Goal: Task Accomplishment & Management: Complete application form

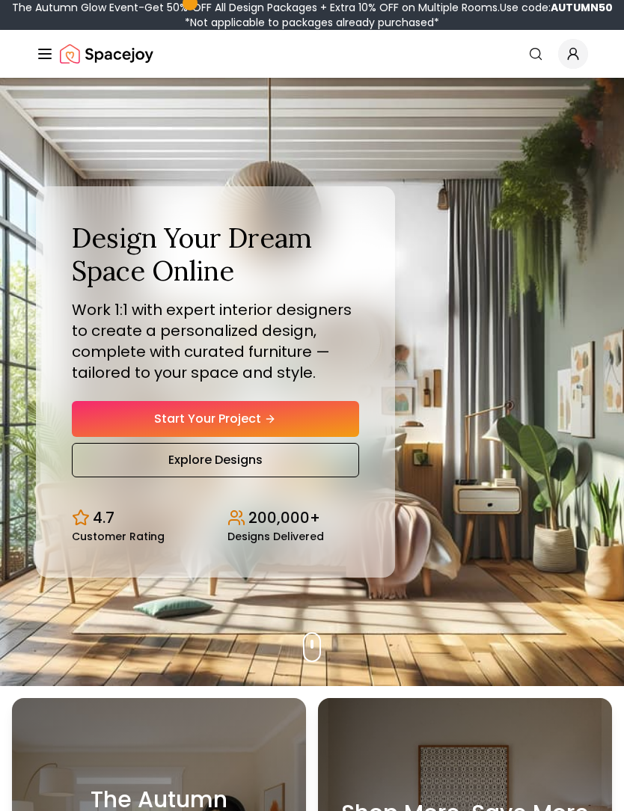
scroll to position [2, 0]
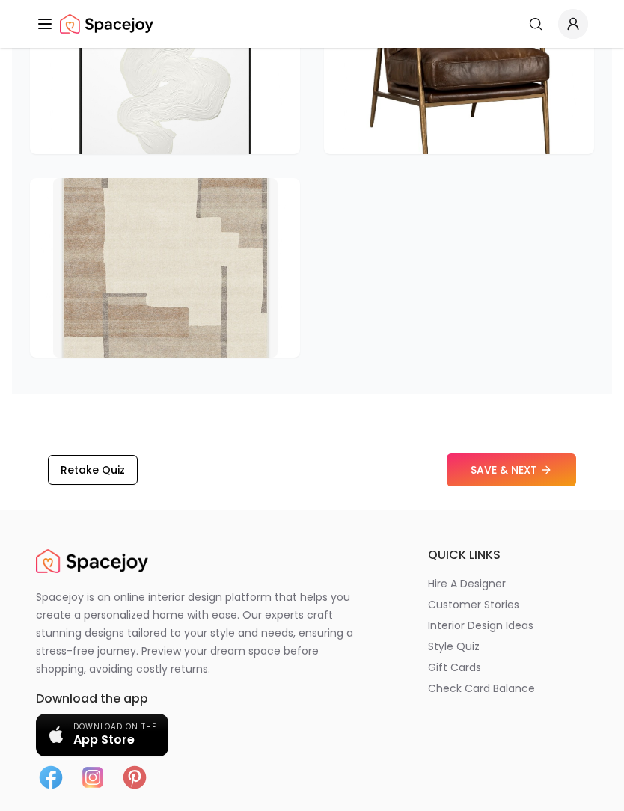
scroll to position [3159, 0]
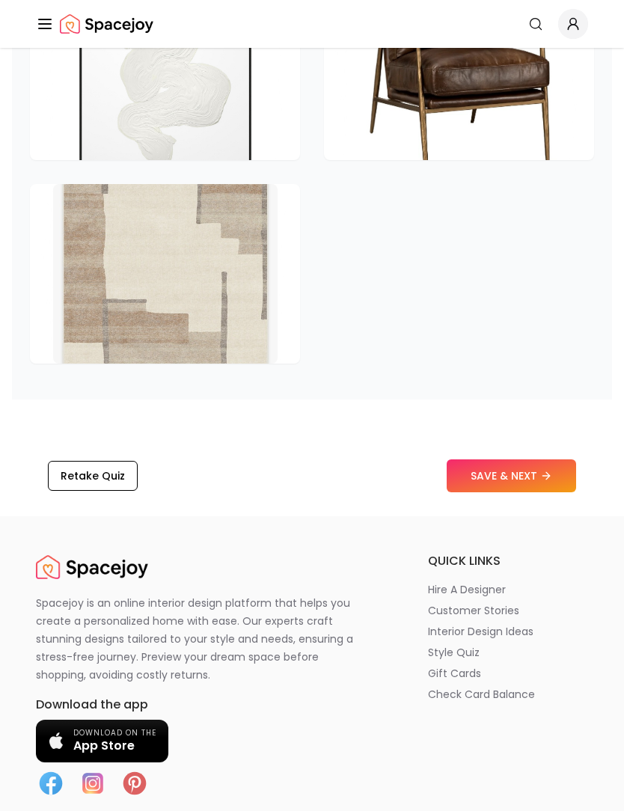
click at [501, 492] on button "SAVE & NEXT" at bounding box center [511, 475] width 129 height 33
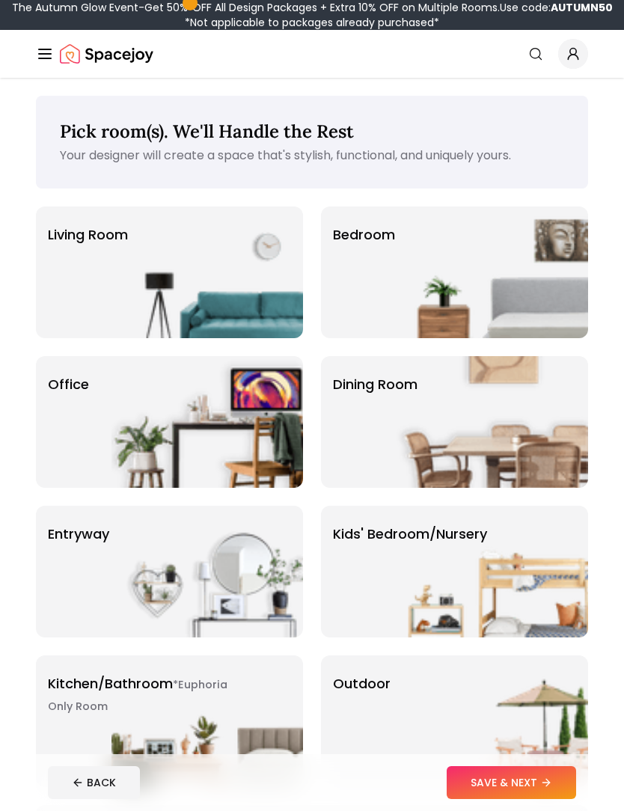
click at [495, 284] on img at bounding box center [493, 272] width 192 height 132
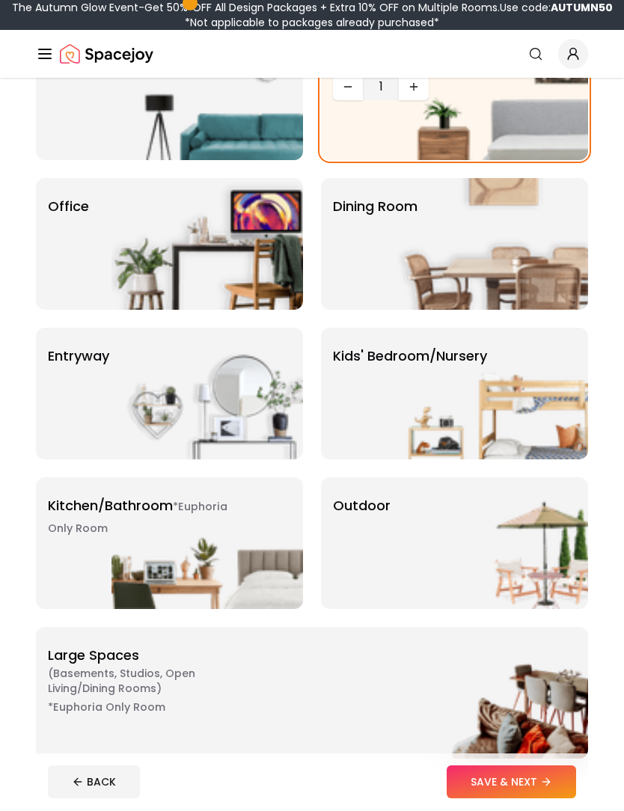
scroll to position [192, 0]
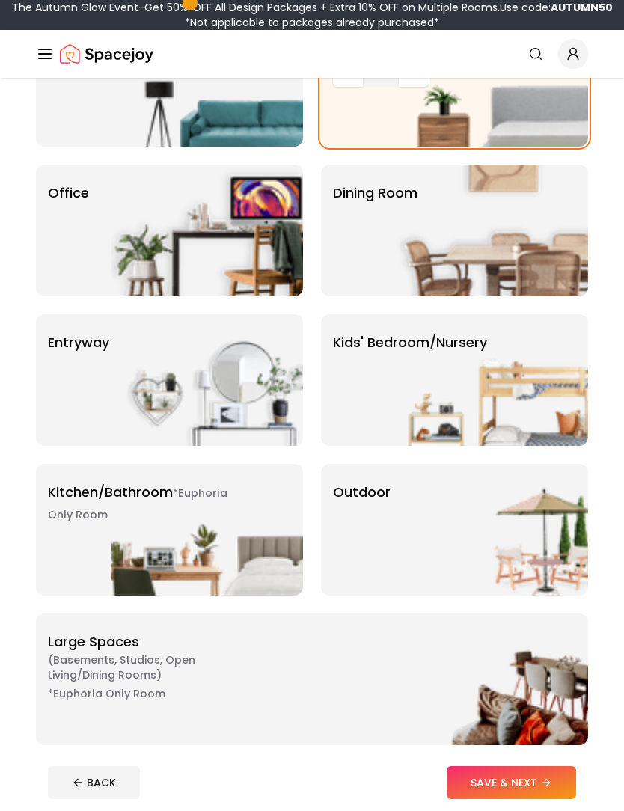
click at [502, 799] on button "SAVE & NEXT" at bounding box center [511, 782] width 129 height 33
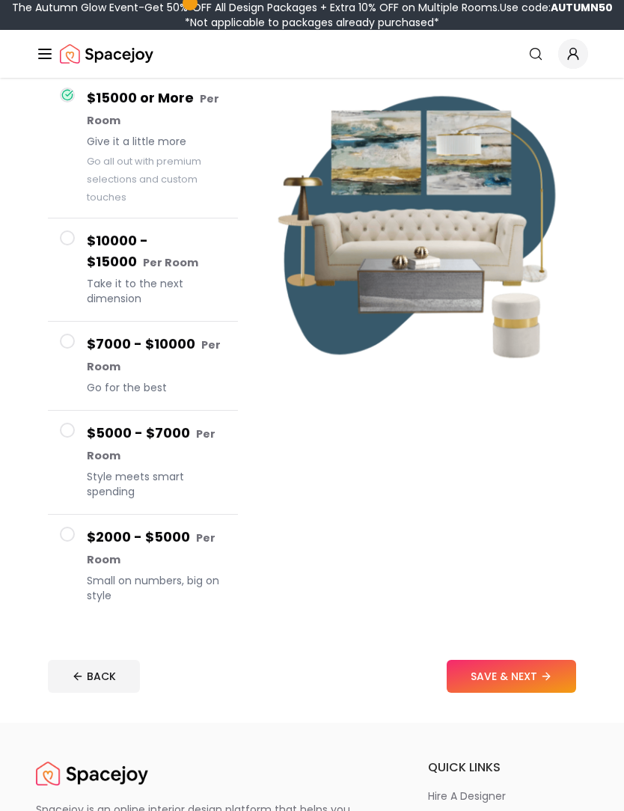
scroll to position [159, 0]
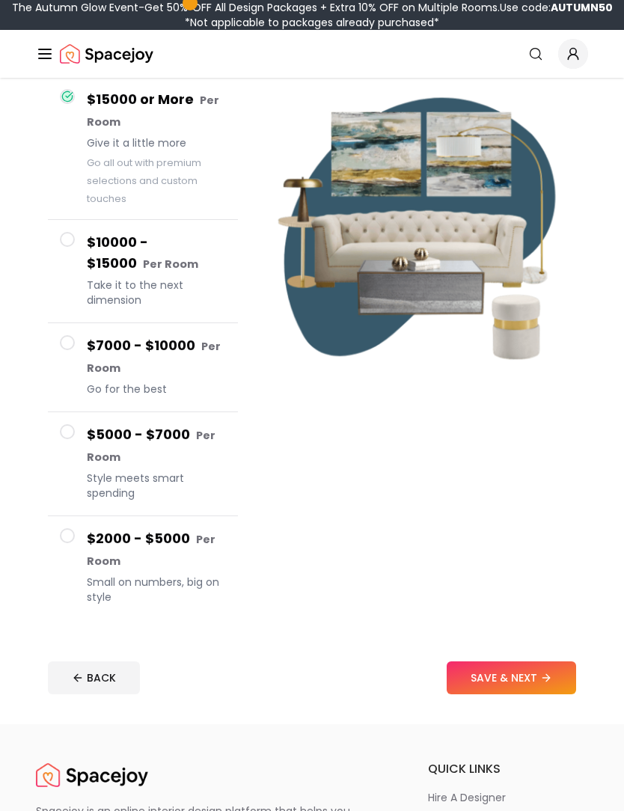
click at [204, 563] on h4 "$2000 - $5000 Per Room" at bounding box center [156, 549] width 139 height 43
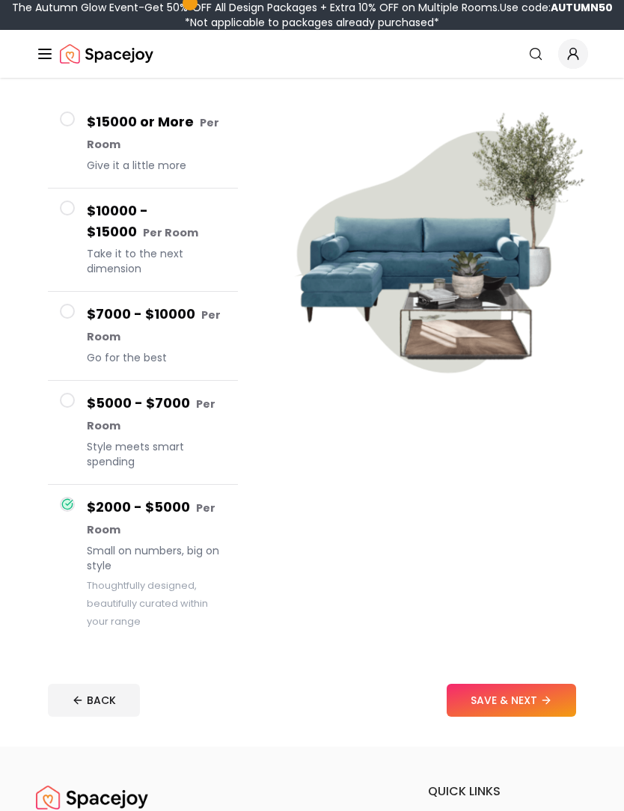
scroll to position [137, 0]
click at [505, 707] on button "SAVE & NEXT" at bounding box center [511, 700] width 129 height 33
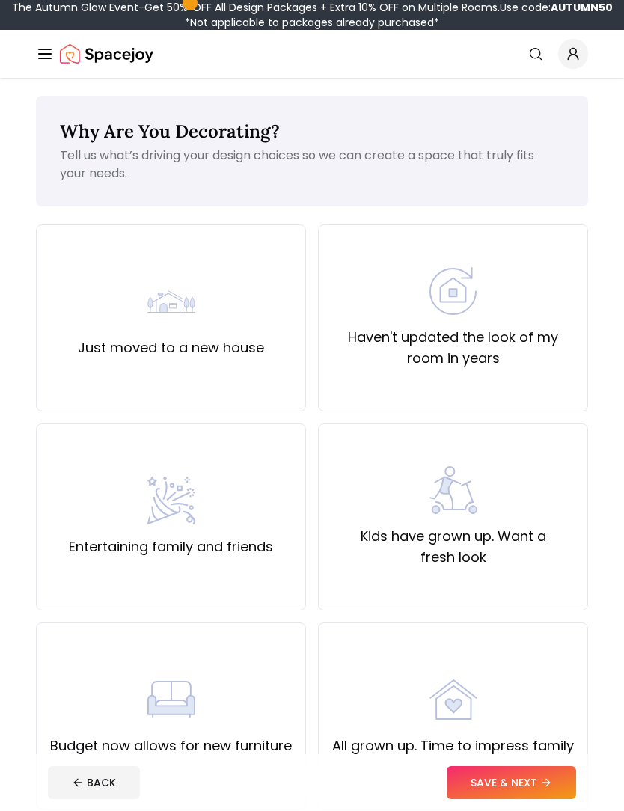
click at [266, 372] on div "Just moved to a new house" at bounding box center [171, 317] width 270 height 187
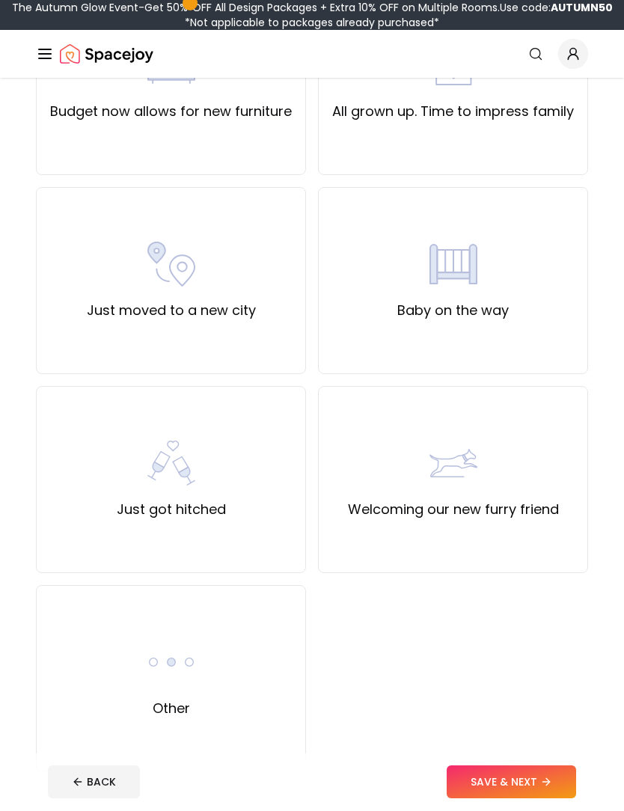
scroll to position [634, 0]
click at [535, 799] on button "SAVE & NEXT" at bounding box center [511, 782] width 129 height 33
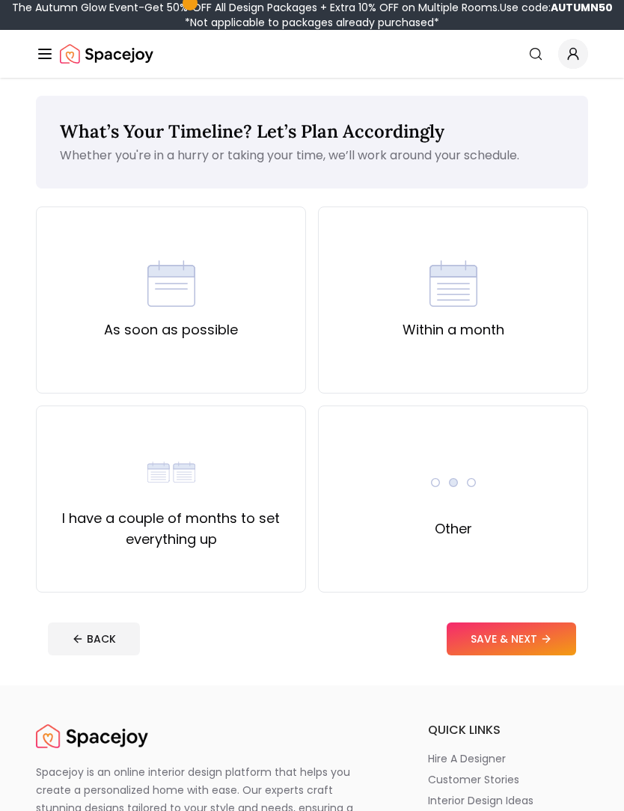
click at [545, 337] on div "Within a month" at bounding box center [453, 299] width 270 height 187
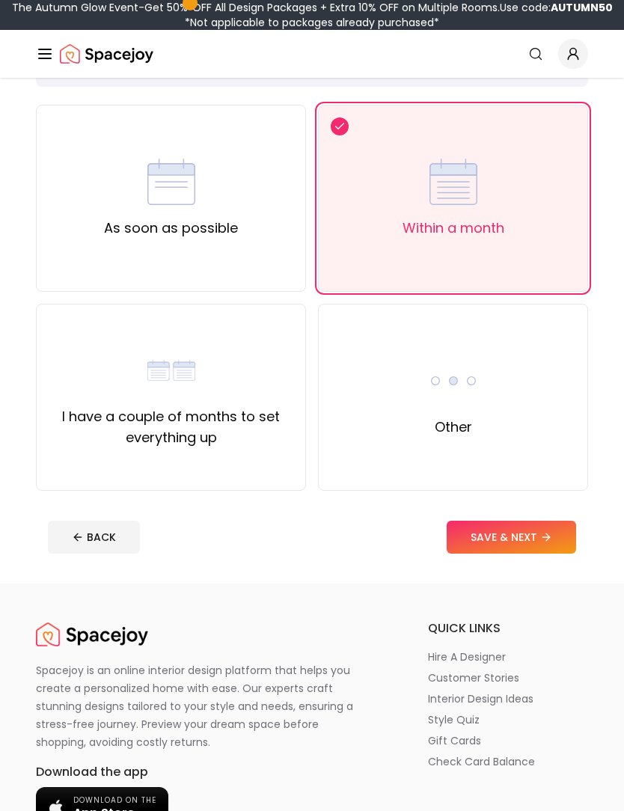
scroll to position [102, 0]
click at [536, 541] on button "SAVE & NEXT" at bounding box center [511, 537] width 129 height 33
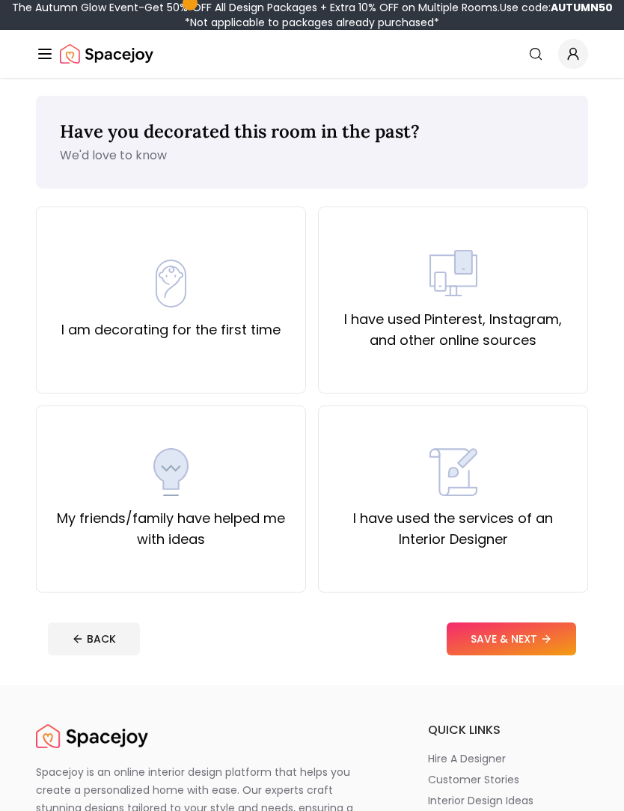
click at [488, 308] on div "I have used Pinterest, Instagram, and other online sources" at bounding box center [453, 300] width 245 height 102
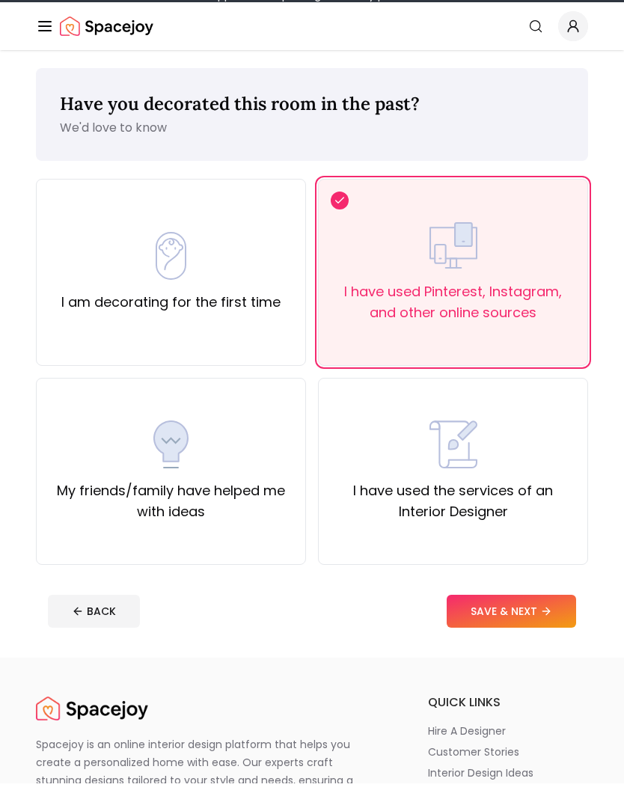
scroll to position [28, 0]
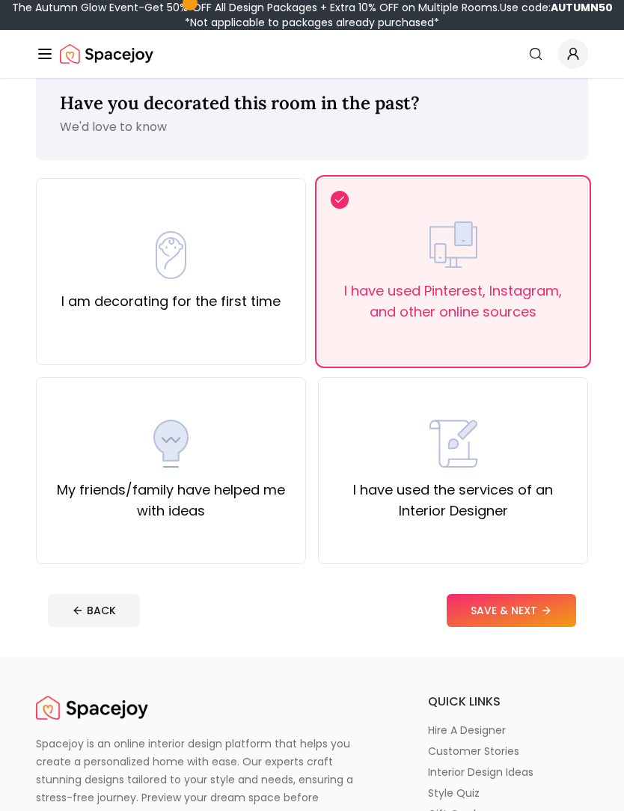
click at [508, 610] on button "SAVE & NEXT" at bounding box center [511, 610] width 129 height 33
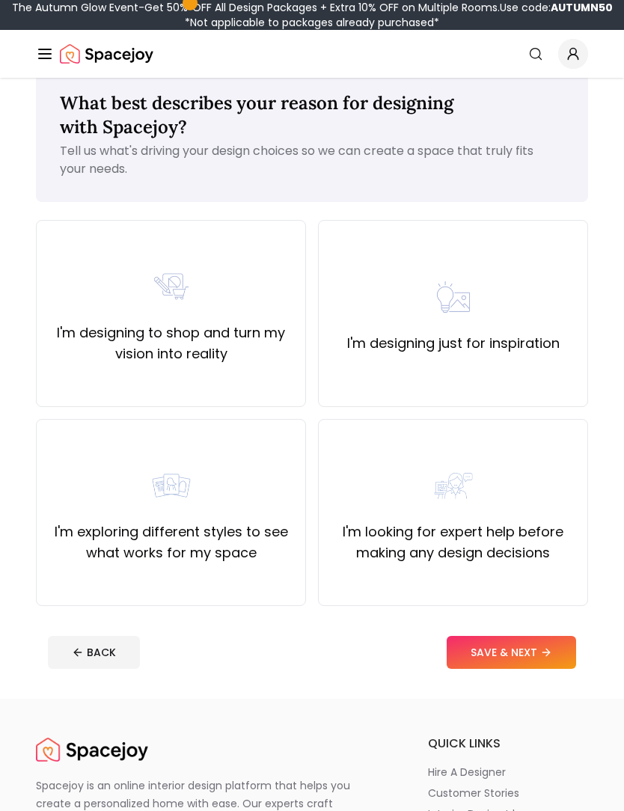
click at [253, 373] on div "I'm designing to shop and turn my vision into reality" at bounding box center [171, 313] width 270 height 187
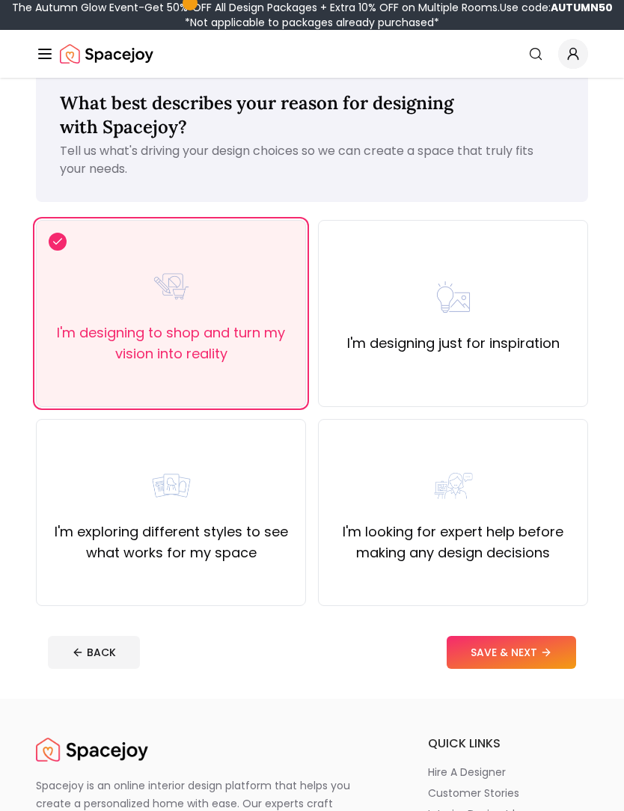
click at [524, 663] on button "SAVE & NEXT" at bounding box center [511, 652] width 129 height 33
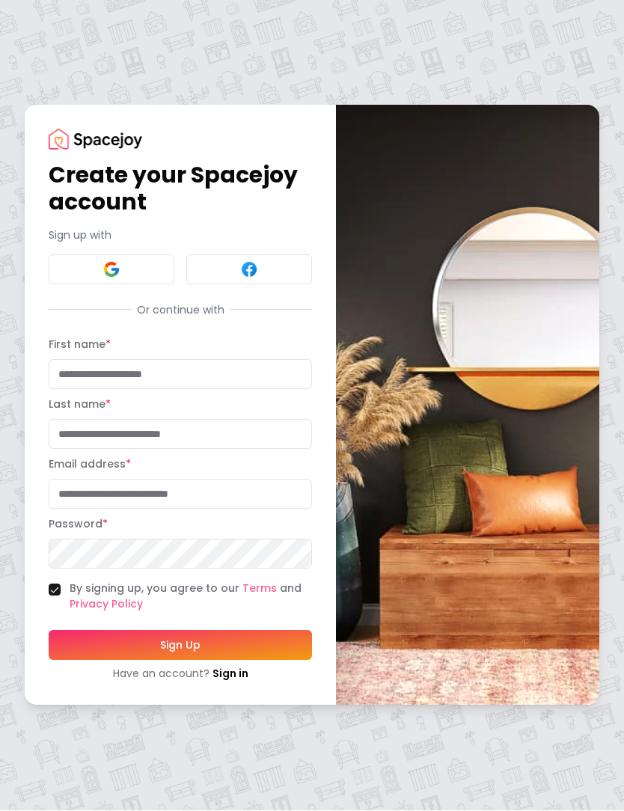
scroll to position [28, 0]
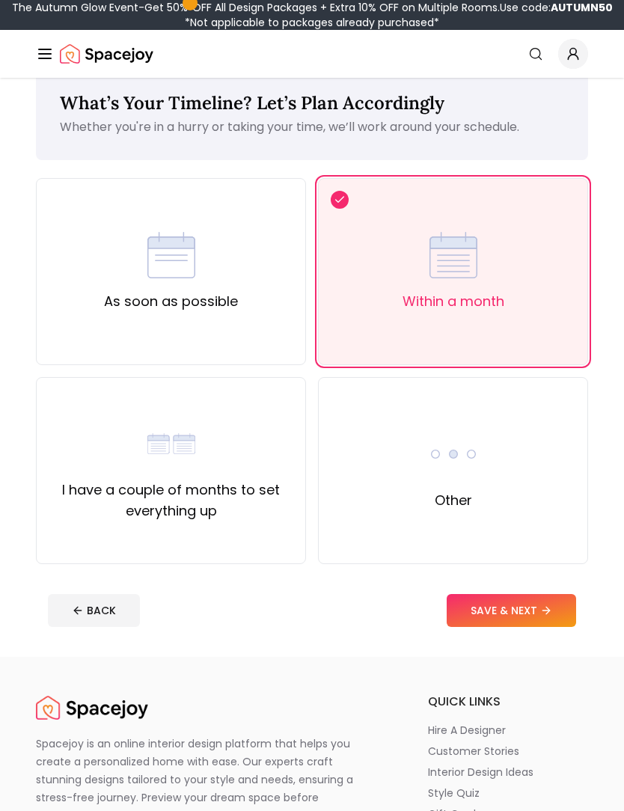
scroll to position [151, 0]
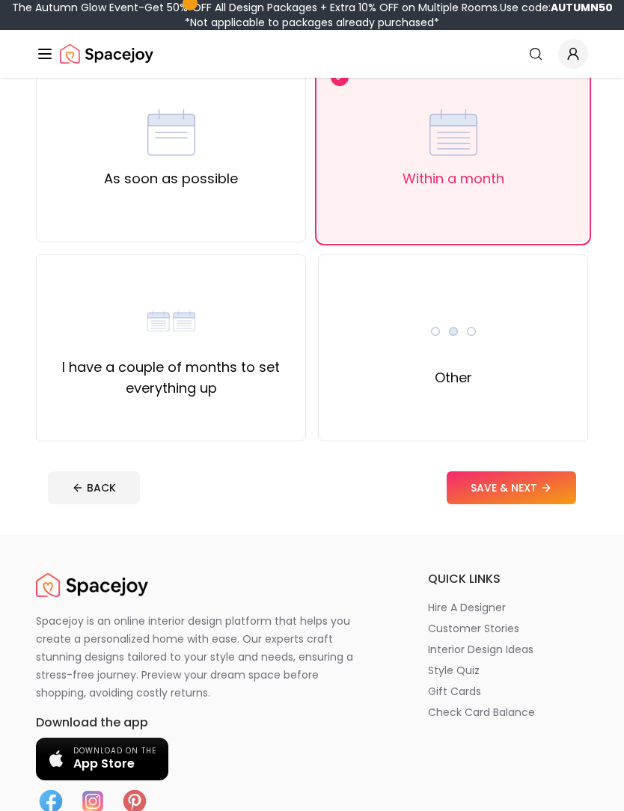
click at [370, 440] on div "Other" at bounding box center [453, 347] width 270 height 187
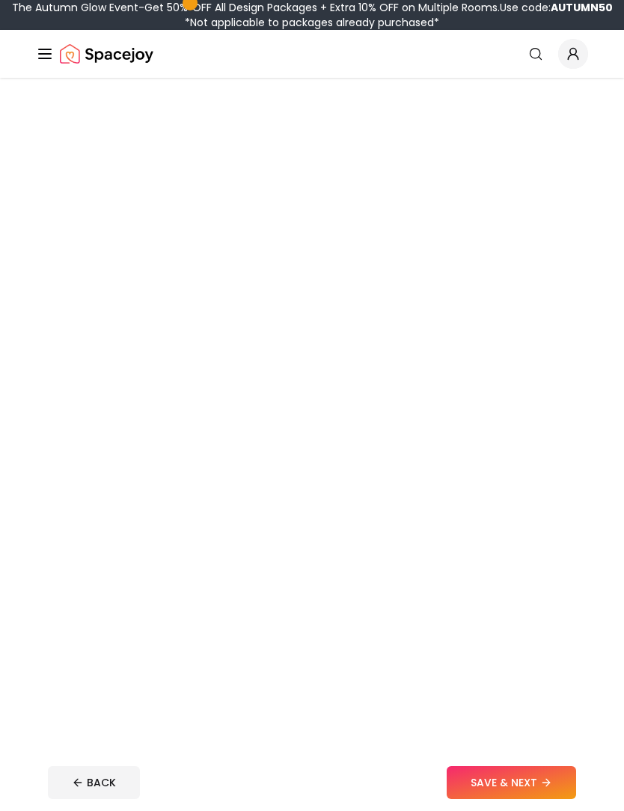
scroll to position [241, 0]
